Goal: Transaction & Acquisition: Purchase product/service

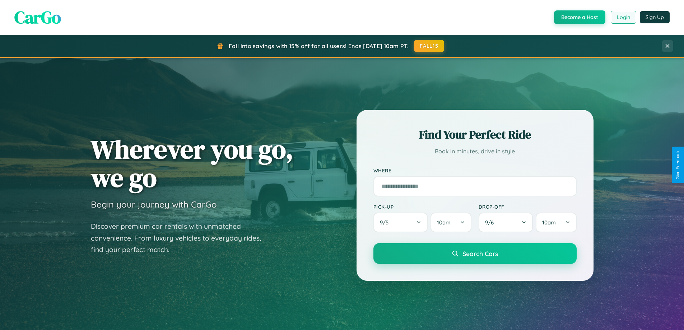
click at [623, 17] on button "Login" at bounding box center [624, 17] width 26 height 13
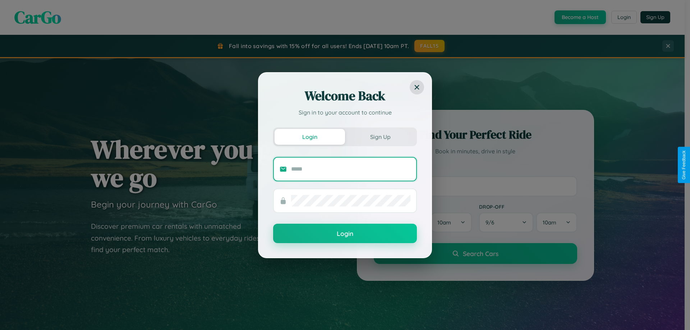
click at [351, 169] on input "text" at bounding box center [350, 168] width 119 height 11
type input "**********"
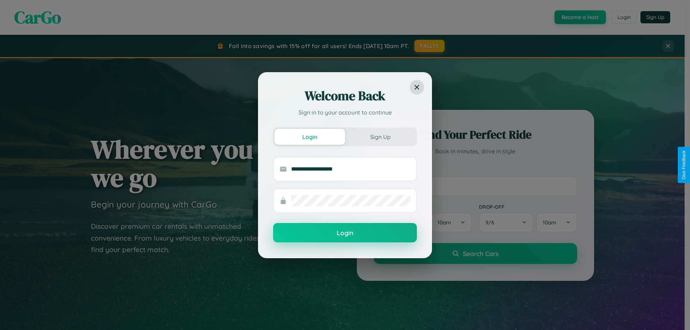
click at [345, 233] on button "Login" at bounding box center [345, 232] width 144 height 19
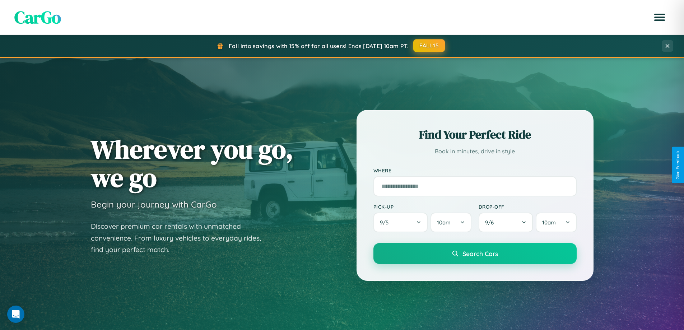
click at [430, 46] on button "FALL15" at bounding box center [429, 45] width 32 height 13
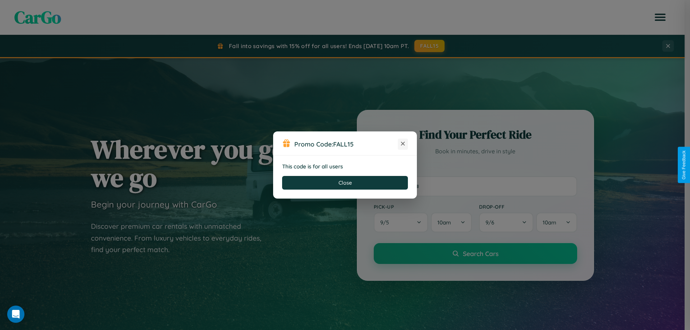
click at [403, 144] on icon at bounding box center [402, 143] width 7 height 7
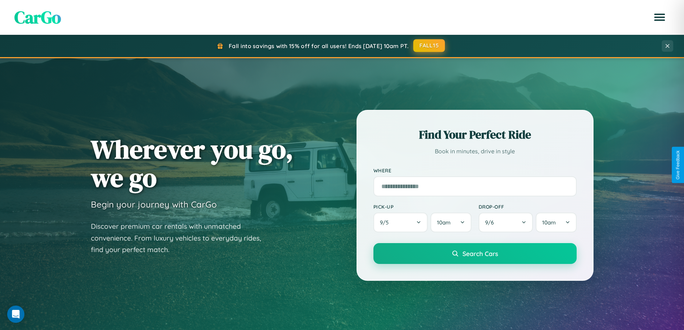
click at [430, 46] on button "FALL15" at bounding box center [429, 45] width 32 height 13
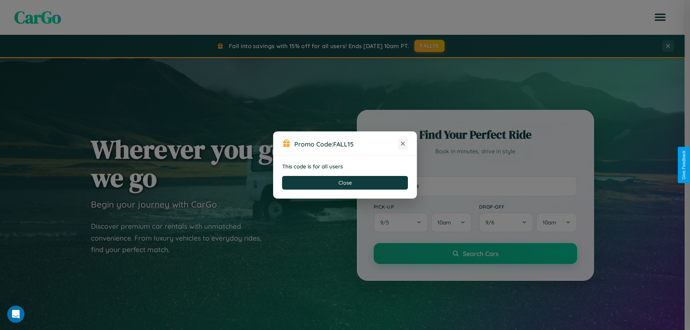
click at [403, 144] on icon at bounding box center [402, 143] width 7 height 7
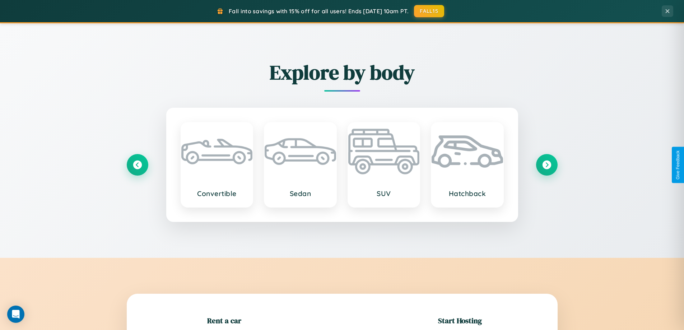
scroll to position [155, 0]
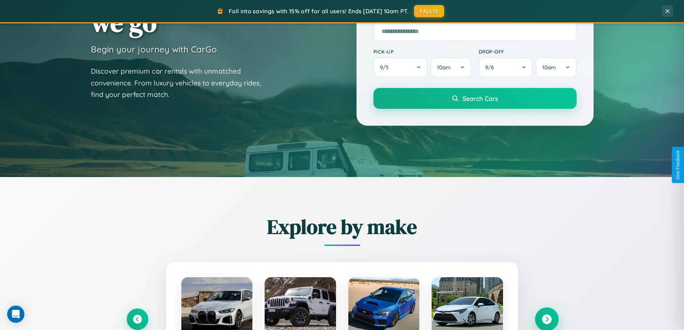
click at [547, 319] on icon at bounding box center [547, 320] width 10 height 10
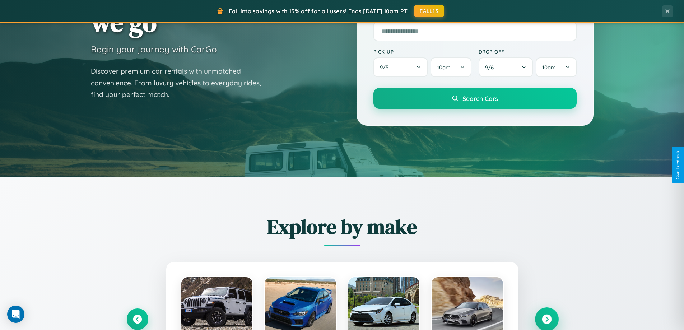
click at [547, 319] on icon at bounding box center [547, 320] width 10 height 10
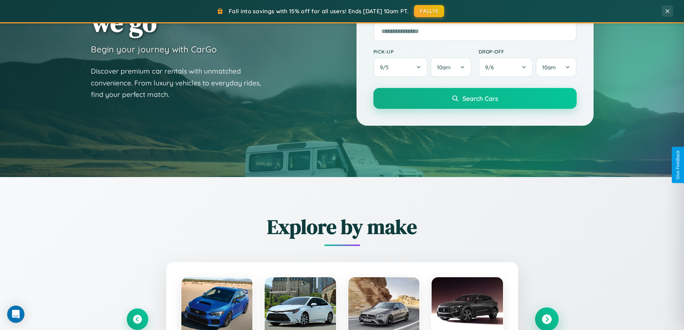
scroll to position [310, 0]
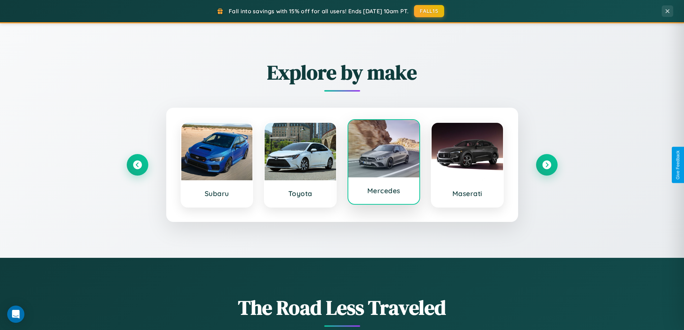
click at [384, 162] on div at bounding box center [383, 148] width 71 height 57
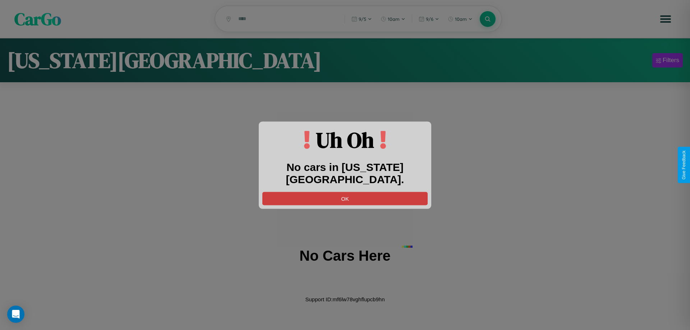
click at [345, 192] on button "OK" at bounding box center [344, 198] width 165 height 13
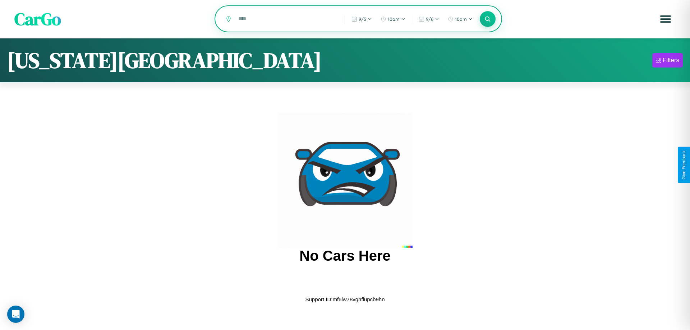
click at [286, 19] on input "text" at bounding box center [286, 19] width 103 height 13
click at [487, 19] on icon at bounding box center [487, 18] width 7 height 7
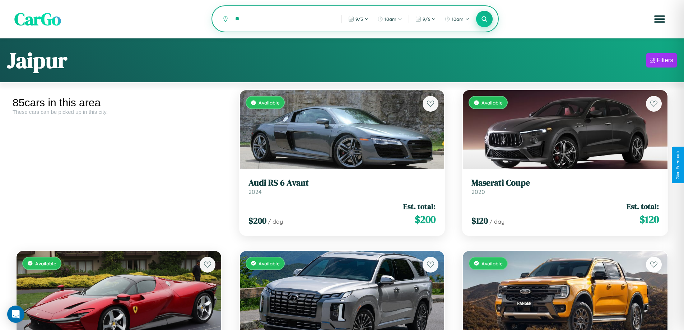
type input "*"
type input "******"
click at [485, 19] on icon at bounding box center [484, 18] width 7 height 7
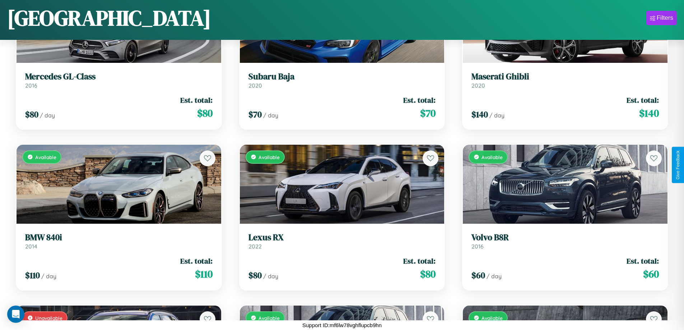
scroll to position [4926, 0]
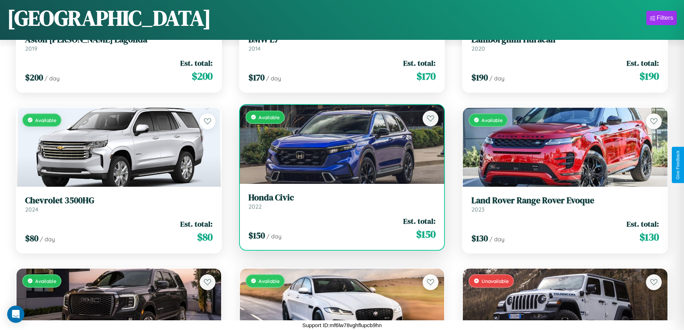
click at [339, 144] on div "Available" at bounding box center [342, 144] width 205 height 79
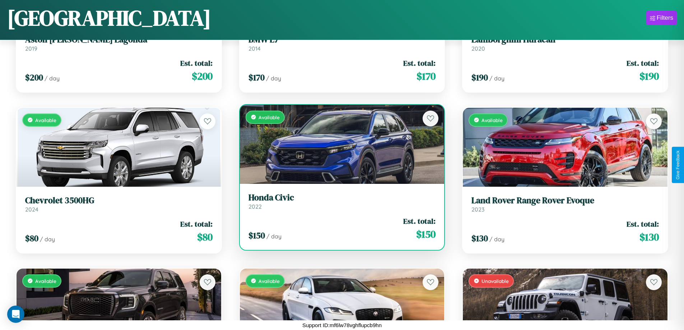
click at [339, 144] on div "Available" at bounding box center [342, 144] width 205 height 79
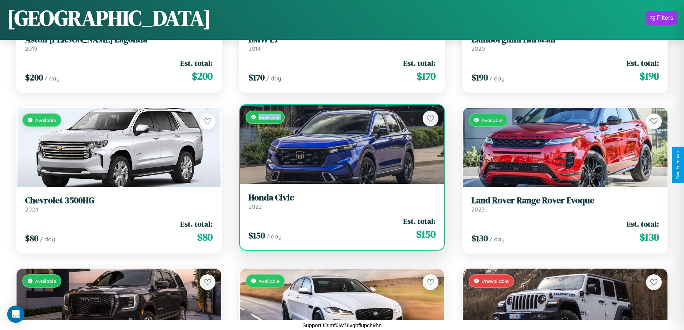
click at [339, 144] on div "Available" at bounding box center [342, 144] width 205 height 79
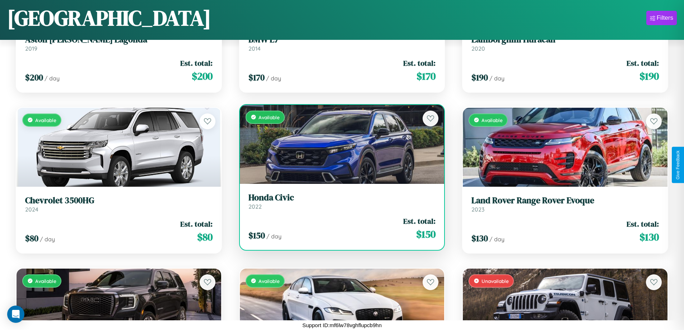
click at [339, 144] on div "Available" at bounding box center [342, 144] width 205 height 79
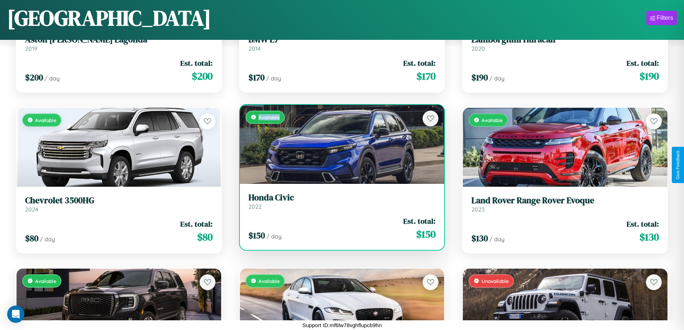
click at [339, 144] on div "Available" at bounding box center [342, 144] width 205 height 79
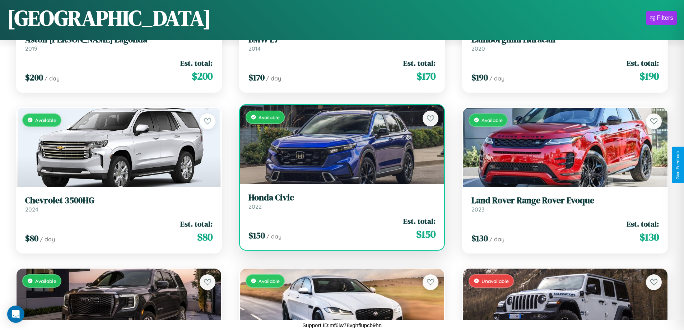
click at [339, 201] on h3 "Honda Civic" at bounding box center [342, 198] width 187 height 10
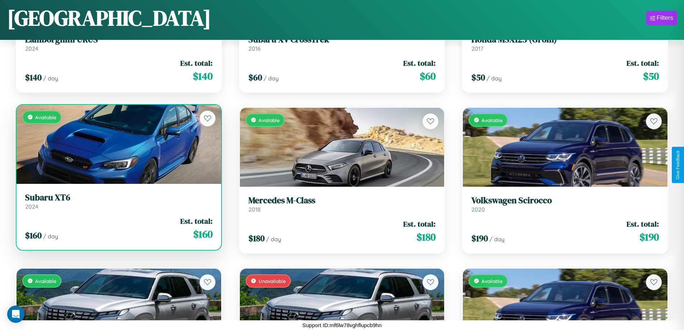
click at [118, 203] on link "Subaru XT6 2024" at bounding box center [118, 202] width 187 height 18
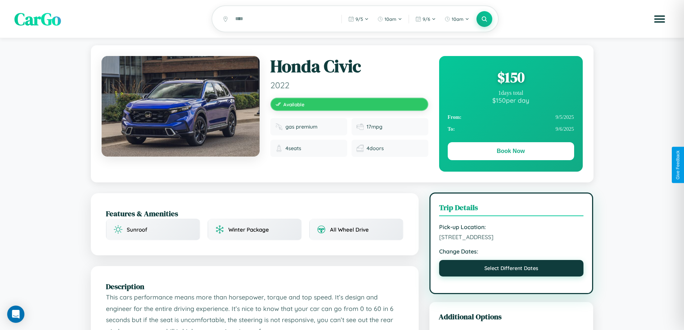
click at [511, 269] on button "Select Different Dates" at bounding box center [511, 268] width 145 height 17
select select "*"
select select "****"
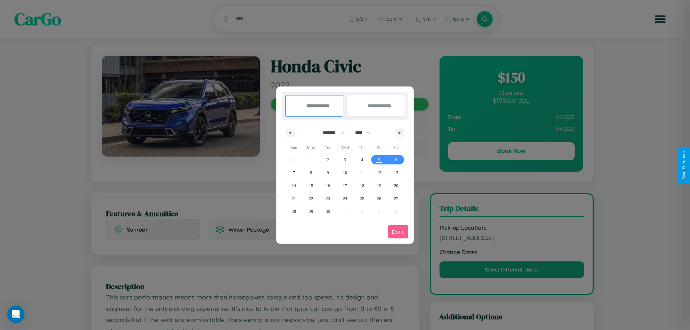
click at [330, 133] on select "******* ******** ***** ***** *** **** **** ****** ********* ******* ******** **…" at bounding box center [332, 133] width 31 height 12
select select "*"
drag, startPoint x: 366, startPoint y: 133, endPoint x: 345, endPoint y: 144, distance: 23.8
click at [366, 133] on select "**** **** **** **** **** **** **** **** **** **** **** **** **** **** **** ****…" at bounding box center [362, 133] width 22 height 12
select select "****"
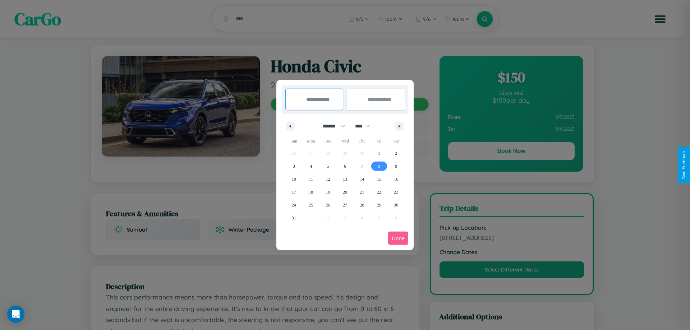
click at [379, 166] on span "8" at bounding box center [379, 166] width 2 height 13
type input "**********"
click at [293, 192] on span "17" at bounding box center [294, 192] width 4 height 13
type input "**********"
click at [398, 238] on button "Done" at bounding box center [398, 238] width 20 height 13
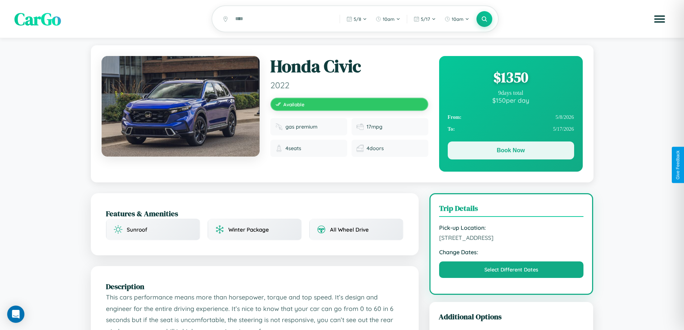
click at [511, 152] on button "Book Now" at bounding box center [511, 151] width 126 height 18
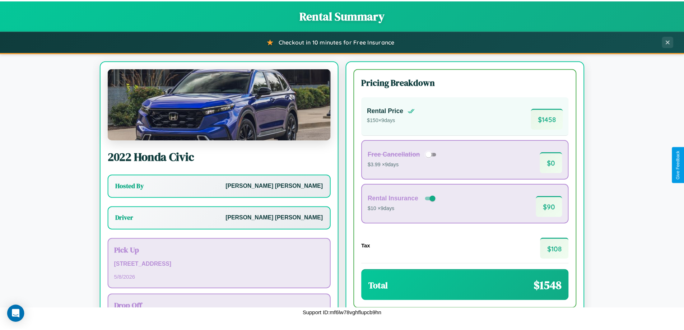
scroll to position [52, 0]
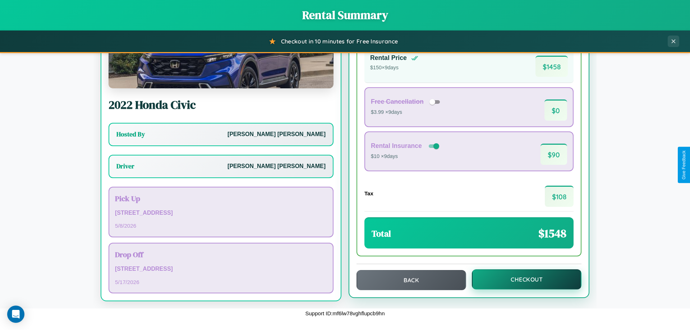
click at [522, 279] on button "Checkout" at bounding box center [527, 279] width 110 height 20
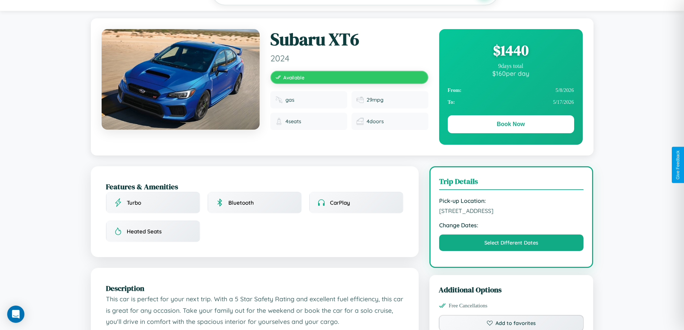
scroll to position [173, 0]
